Goal: Task Accomplishment & Management: Manage account settings

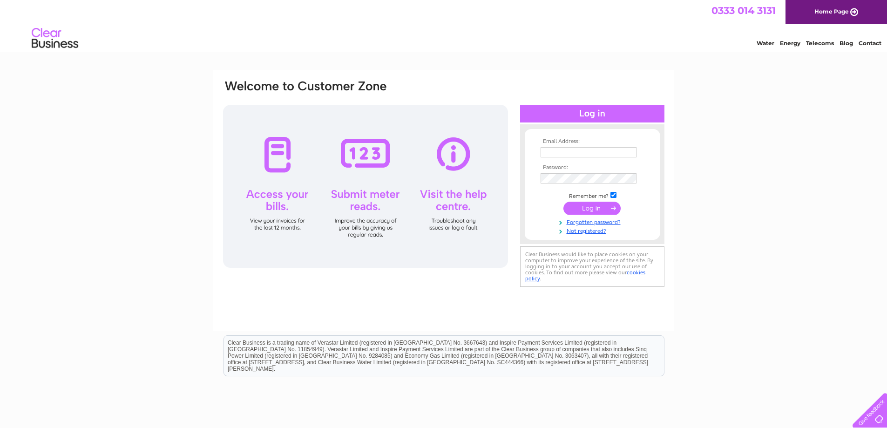
type input "smacczak@btconnect.com"
click at [589, 207] on input "submit" at bounding box center [592, 208] width 57 height 13
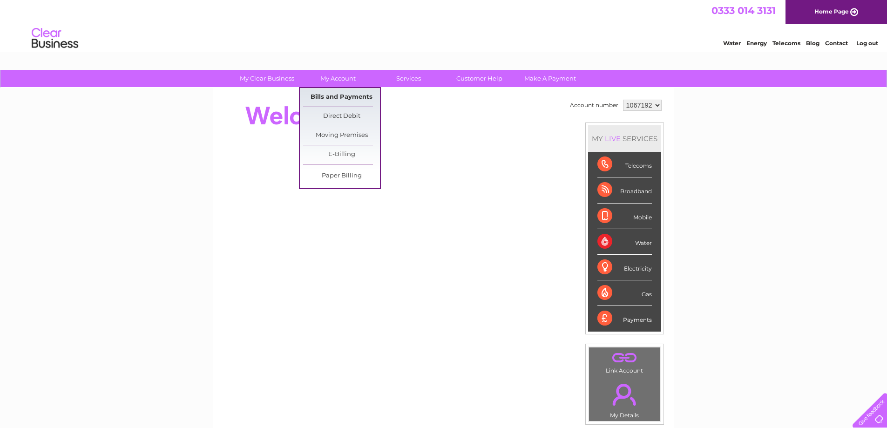
click at [336, 95] on link "Bills and Payments" at bounding box center [341, 97] width 77 height 19
